Goal: Information Seeking & Learning: Learn about a topic

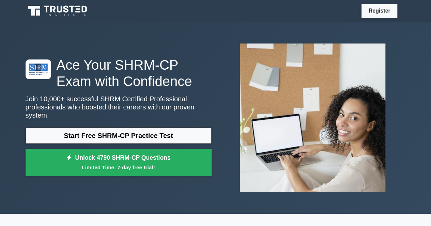
click at [142, 131] on link "Start Free SHRM-CP Practice Test" at bounding box center [119, 136] width 186 height 16
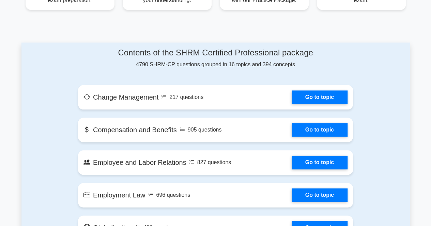
scroll to position [326, 0]
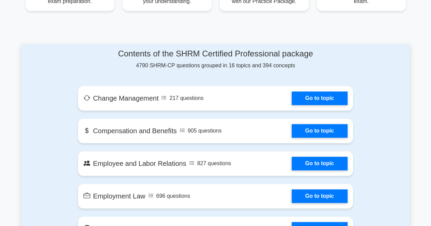
click at [324, 95] on link "Go to topic" at bounding box center [320, 99] width 56 height 14
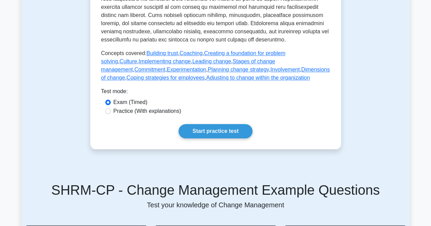
scroll to position [332, 0]
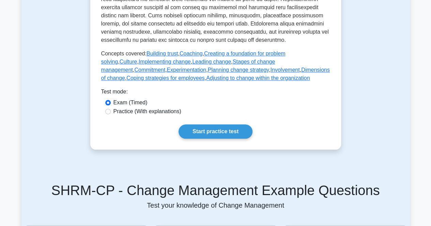
click at [238, 134] on link "Start practice test" at bounding box center [215, 132] width 74 height 14
